Goal: Transaction & Acquisition: Book appointment/travel/reservation

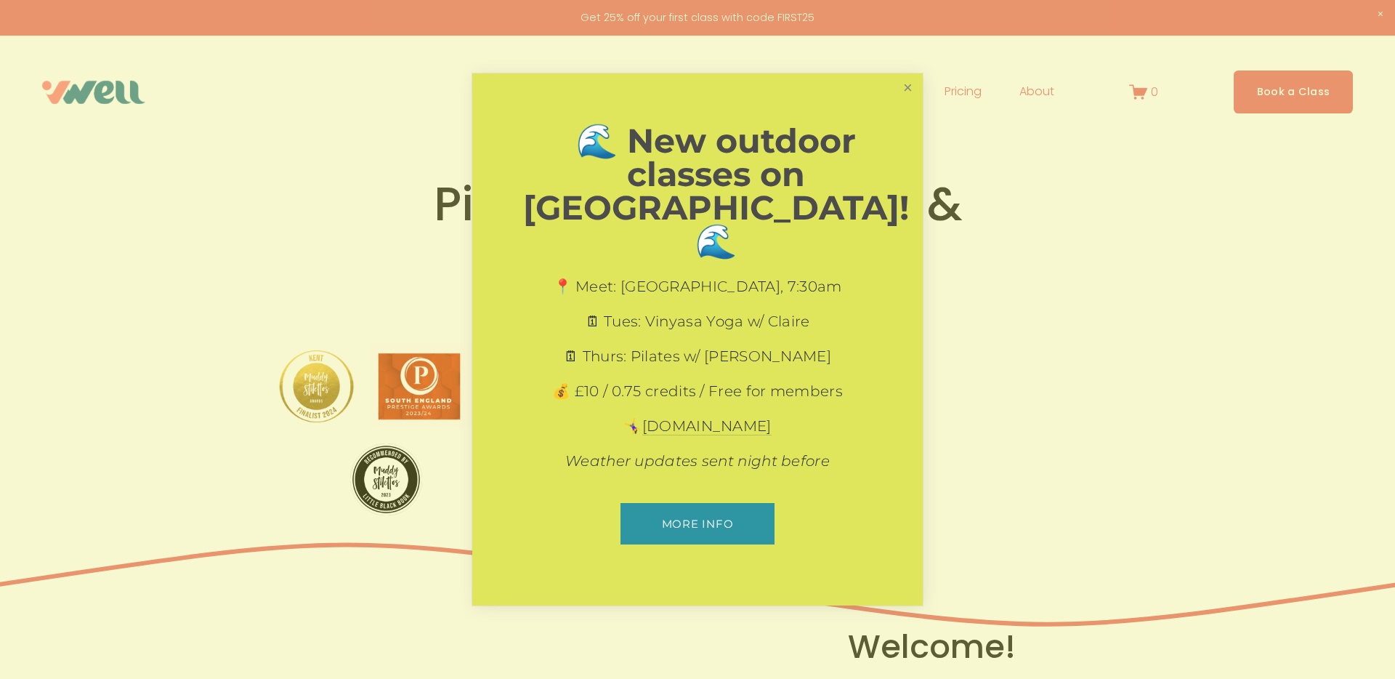
click at [904, 101] on link "Close" at bounding box center [907, 88] width 25 height 25
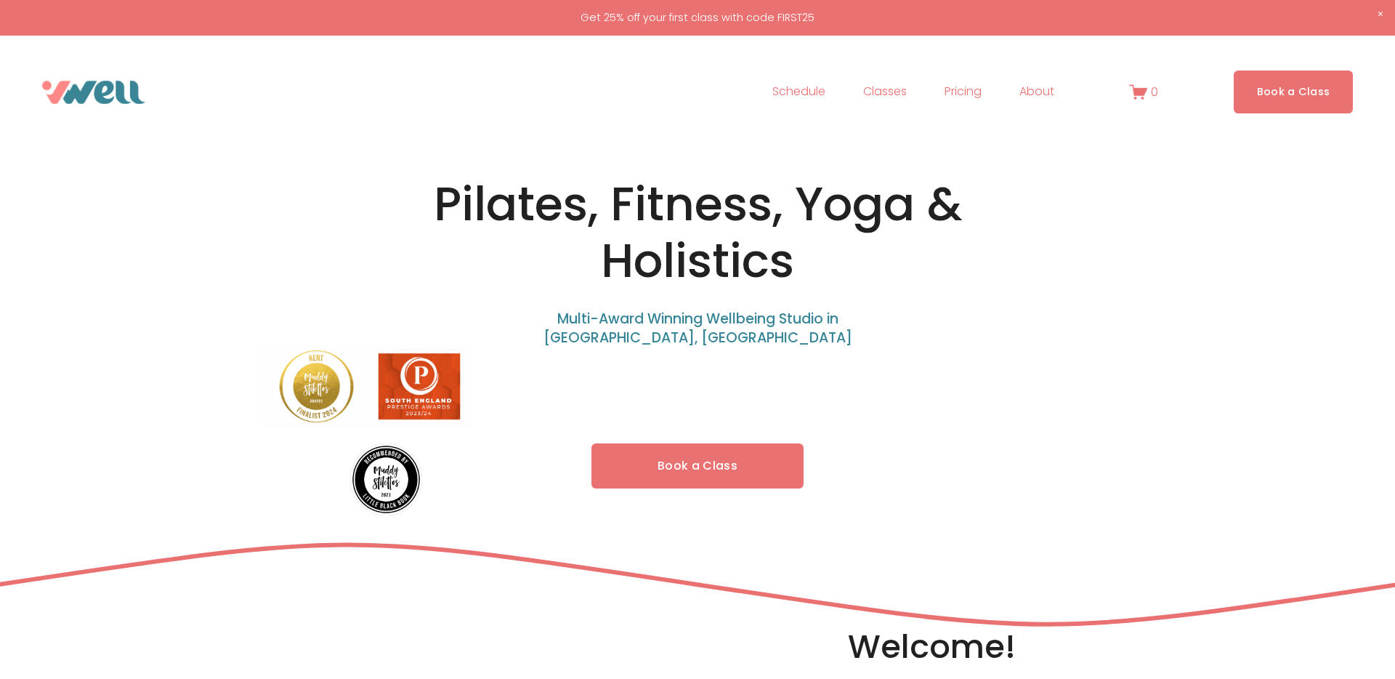
click at [799, 94] on link "Schedule" at bounding box center [799, 92] width 53 height 23
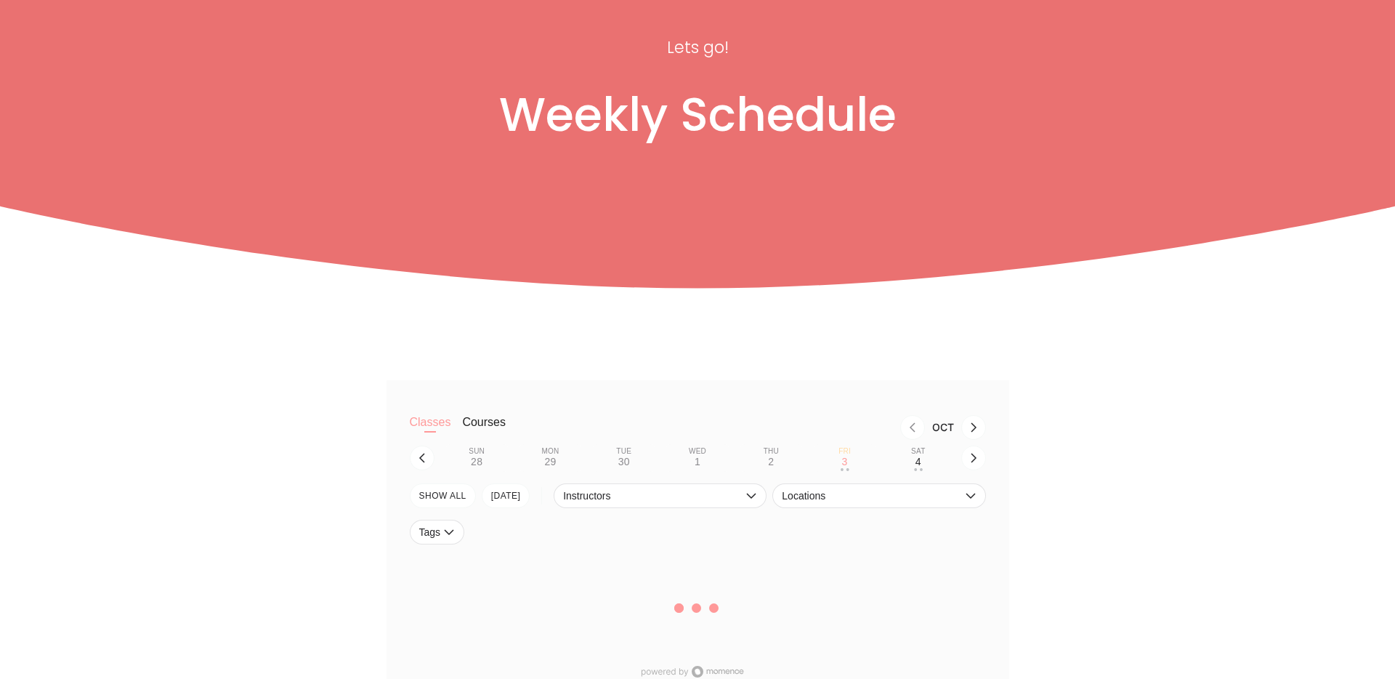
scroll to position [178, 0]
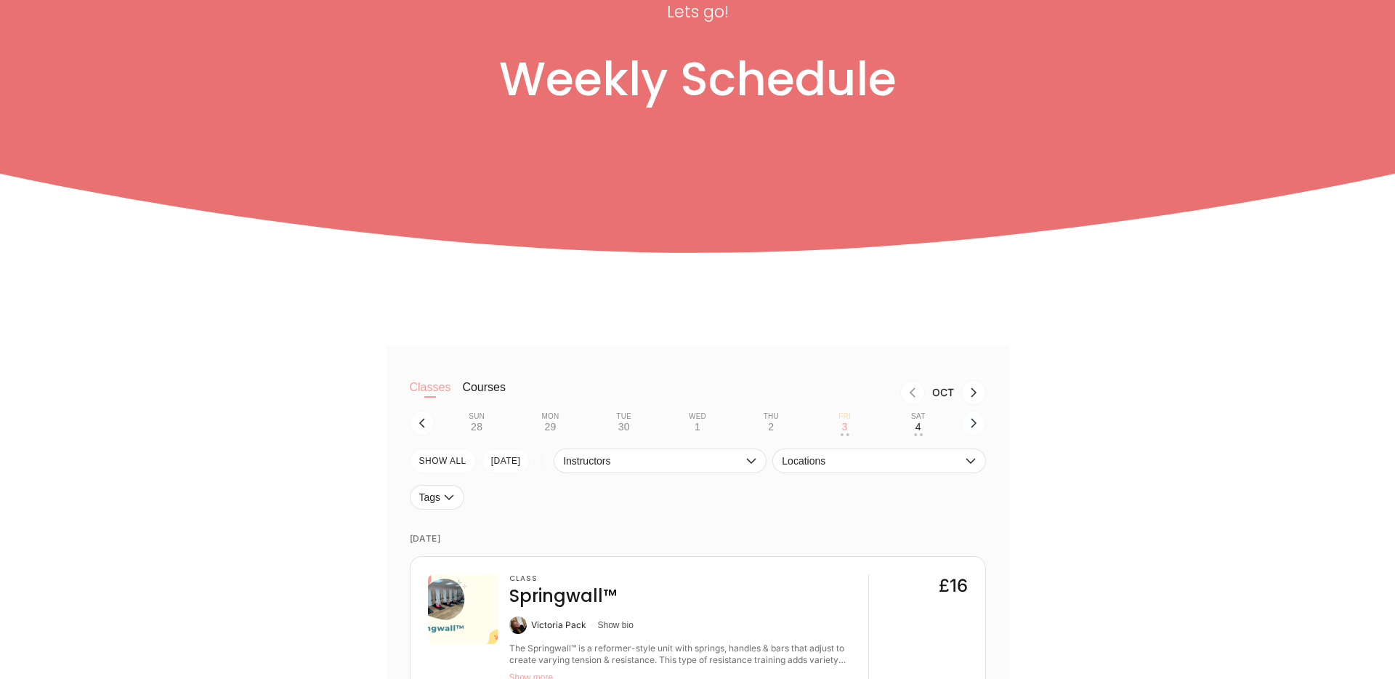
click at [977, 425] on icon "button" at bounding box center [974, 423] width 12 height 12
click at [545, 424] on button "Mon 6 • •" at bounding box center [551, 423] width 62 height 28
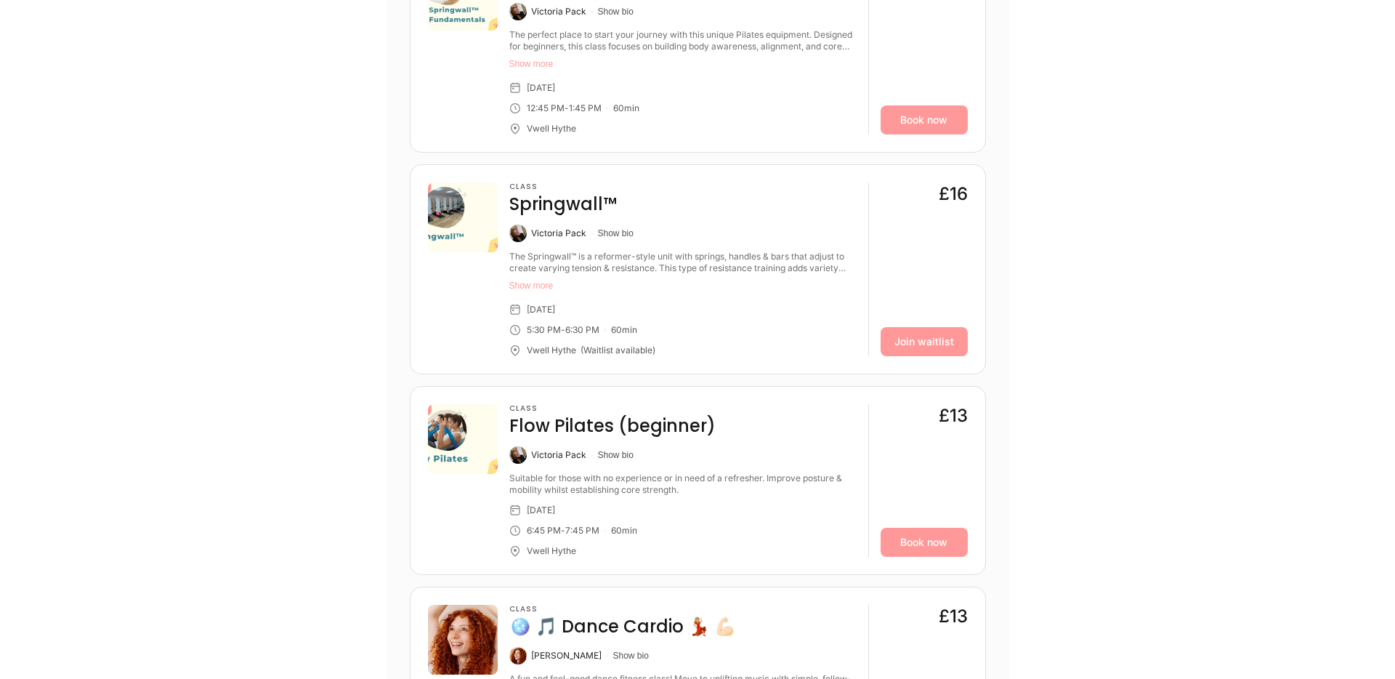
scroll to position [1557, 0]
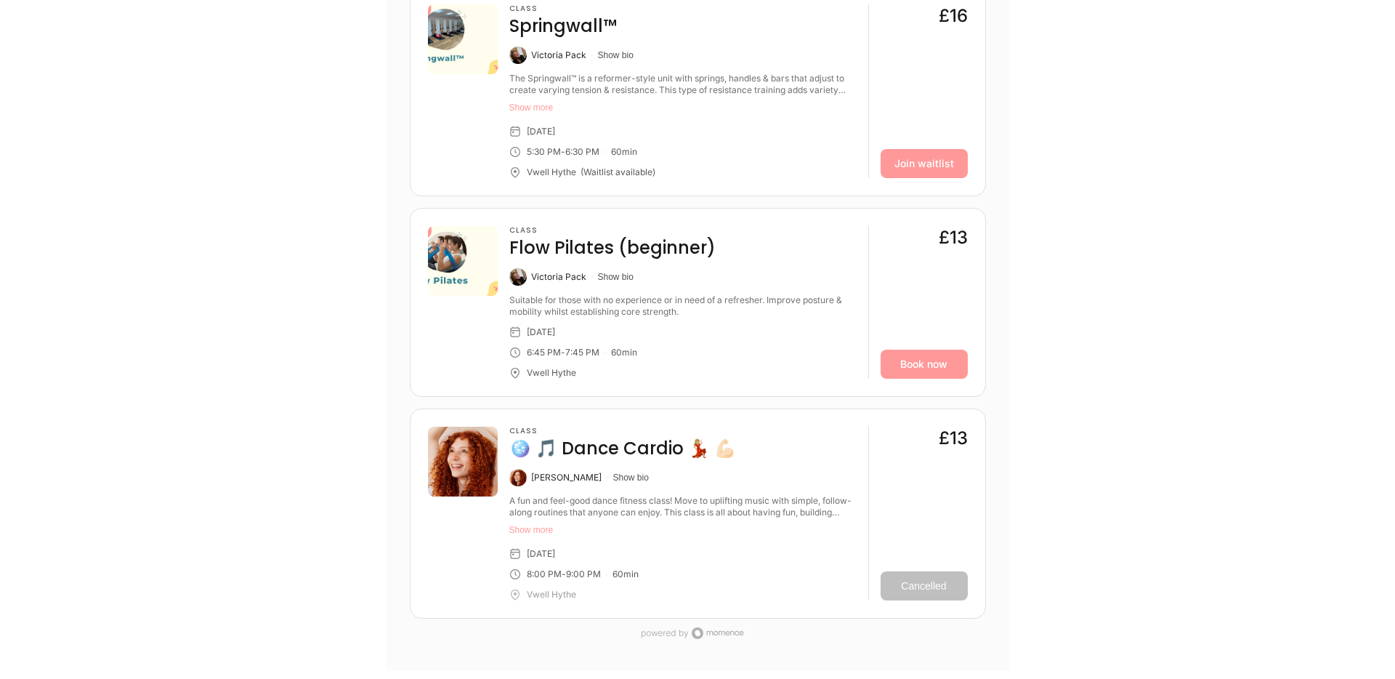
click at [552, 530] on button "Show more" at bounding box center [682, 530] width 347 height 12
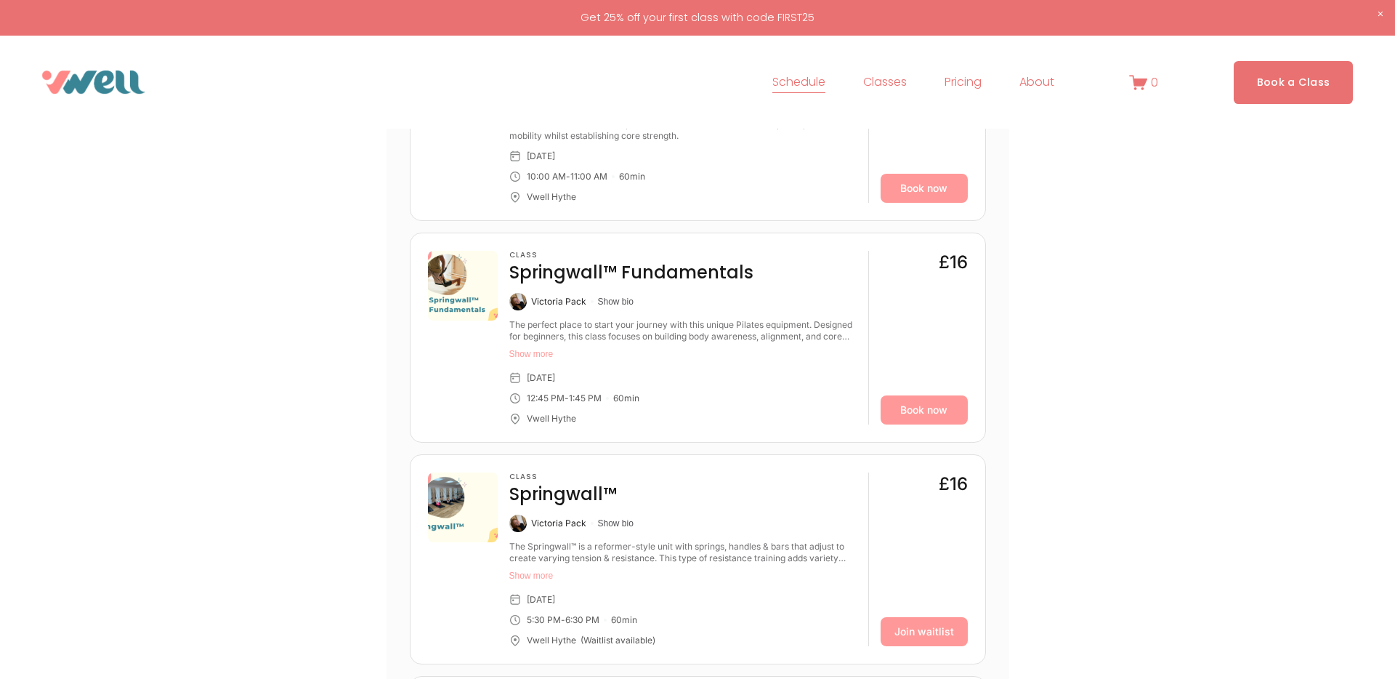
scroll to position [1087, 0]
